Goal: Task Accomplishment & Management: Use online tool/utility

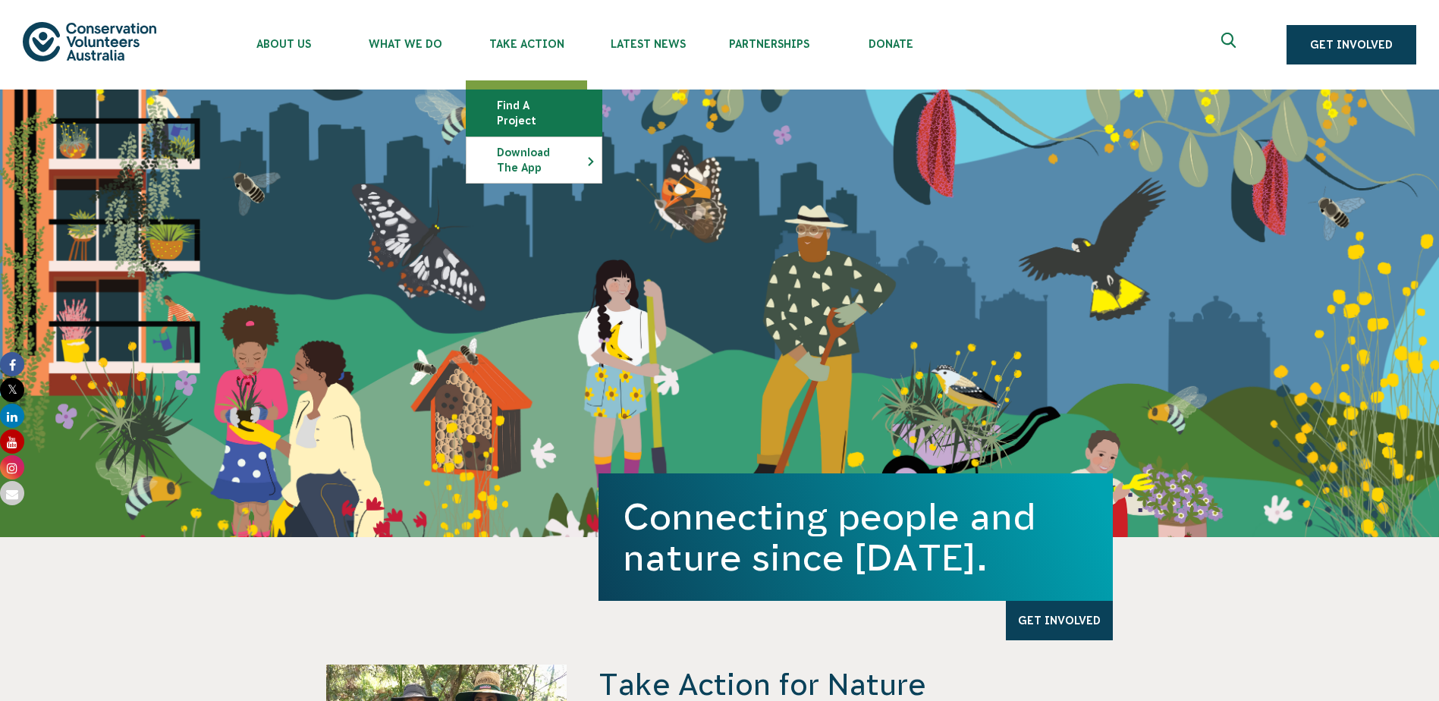
click at [539, 111] on link "Find a project" at bounding box center [534, 113] width 135 height 46
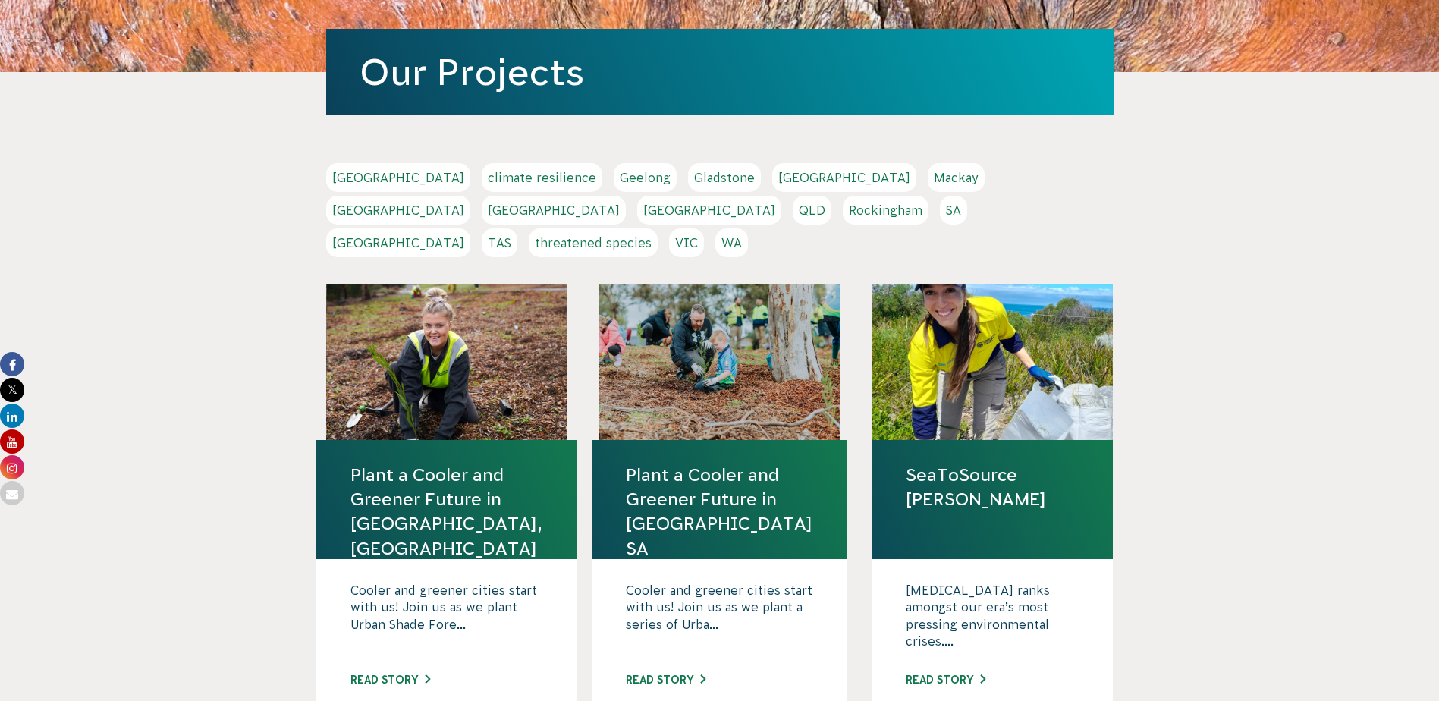
scroll to position [152, 0]
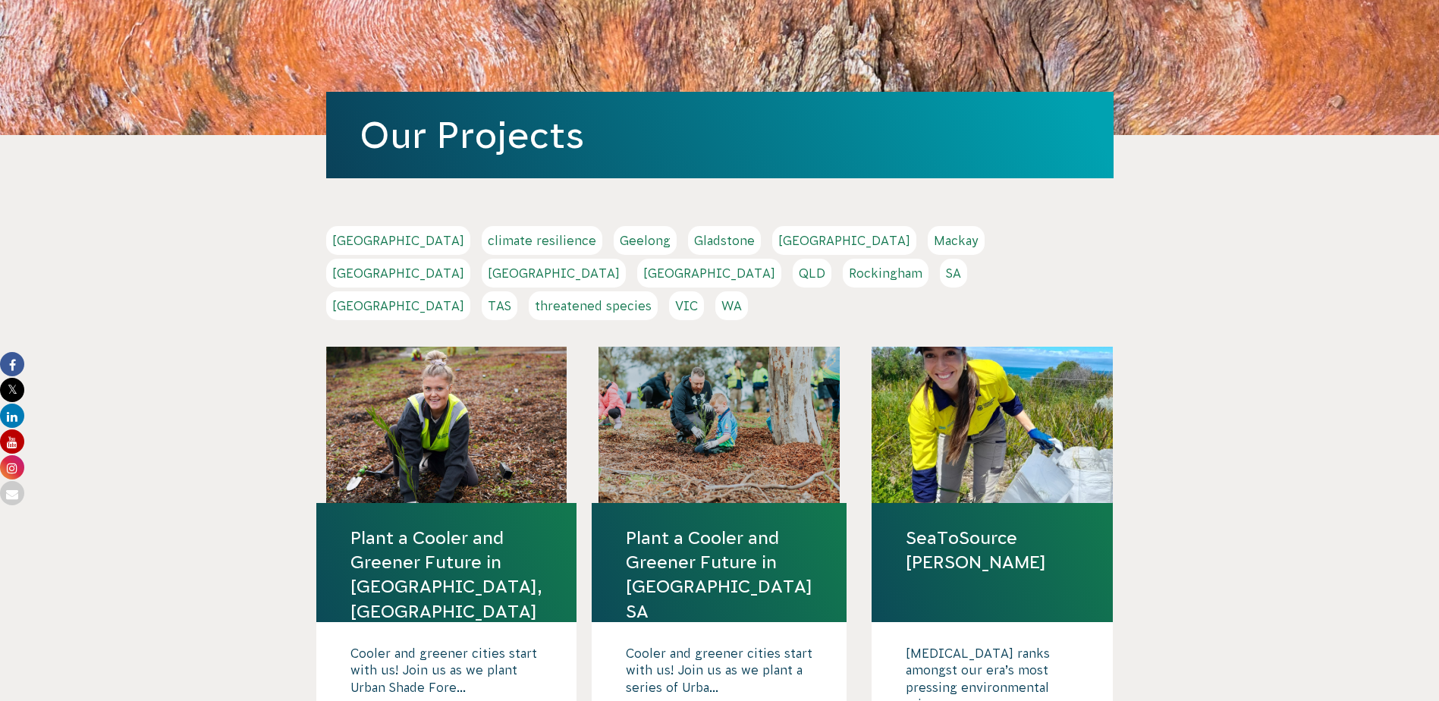
click at [704, 291] on link "VIC" at bounding box center [686, 305] width 35 height 29
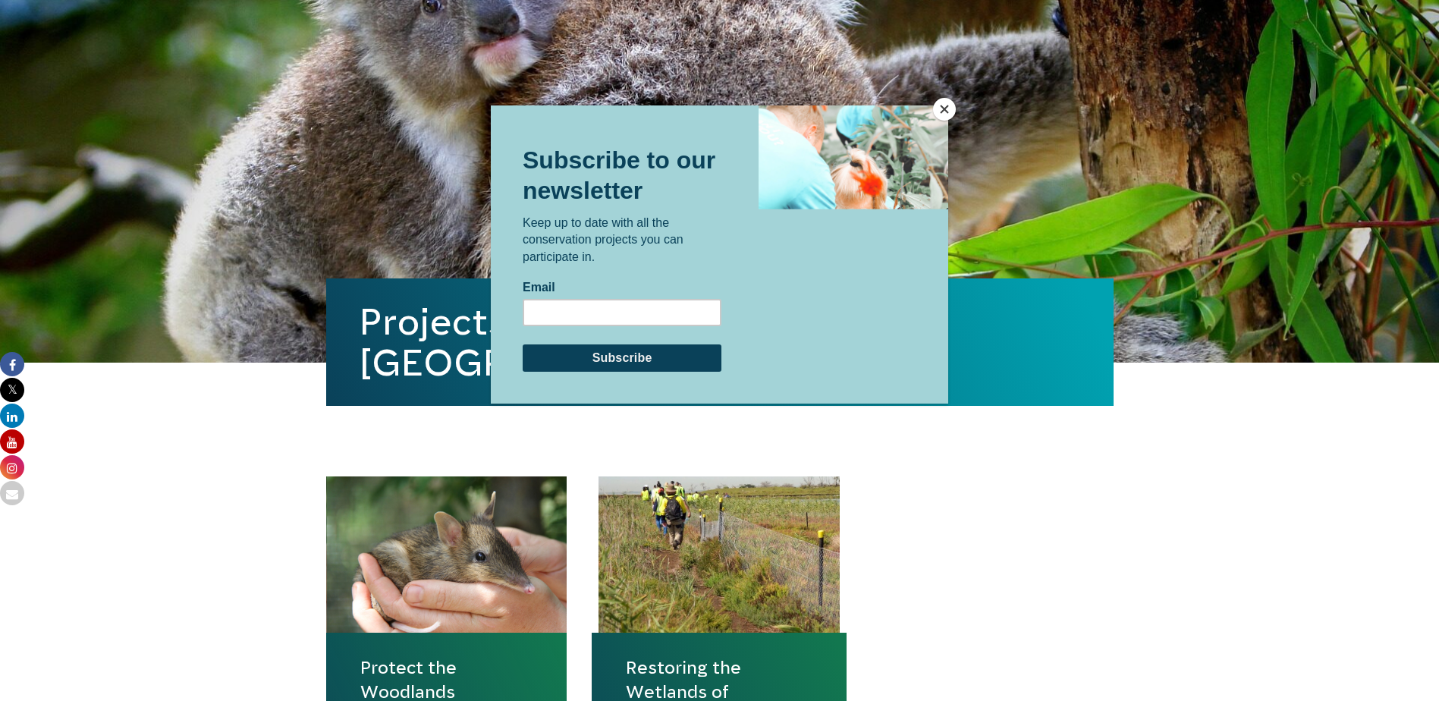
scroll to position [379, 0]
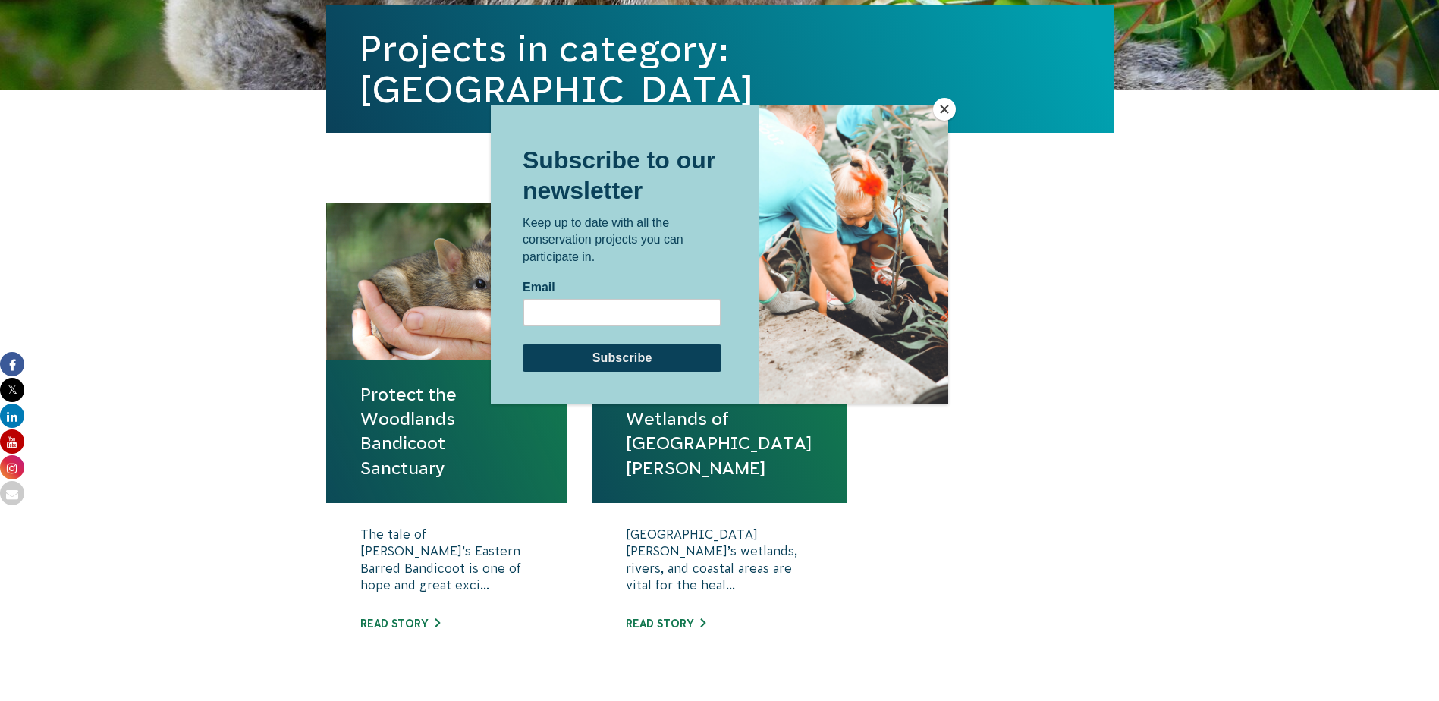
click at [947, 113] on button "Close" at bounding box center [944, 109] width 23 height 23
